Goal: Task Accomplishment & Management: Manage account settings

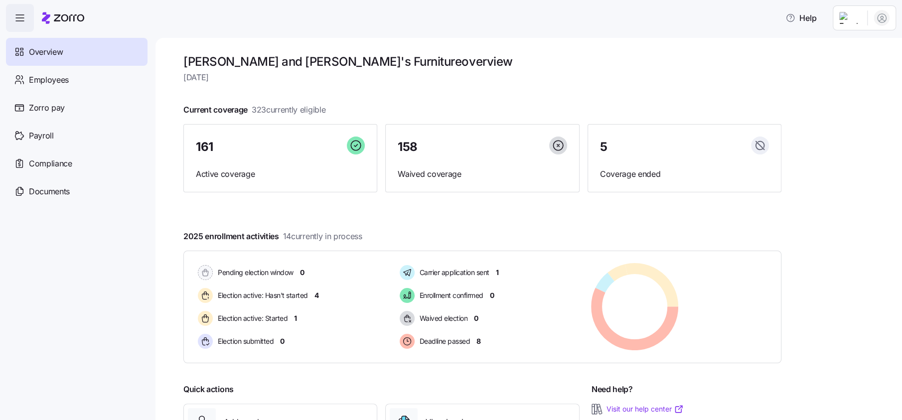
click at [860, 18] on html "Help Overview Employees Zorro pay Payroll Compliance Documents [PERSON_NAME] an…" at bounding box center [451, 207] width 902 height 414
click at [840, 103] on div "Log out" at bounding box center [842, 101] width 39 height 11
